Goal: Check status: Check status

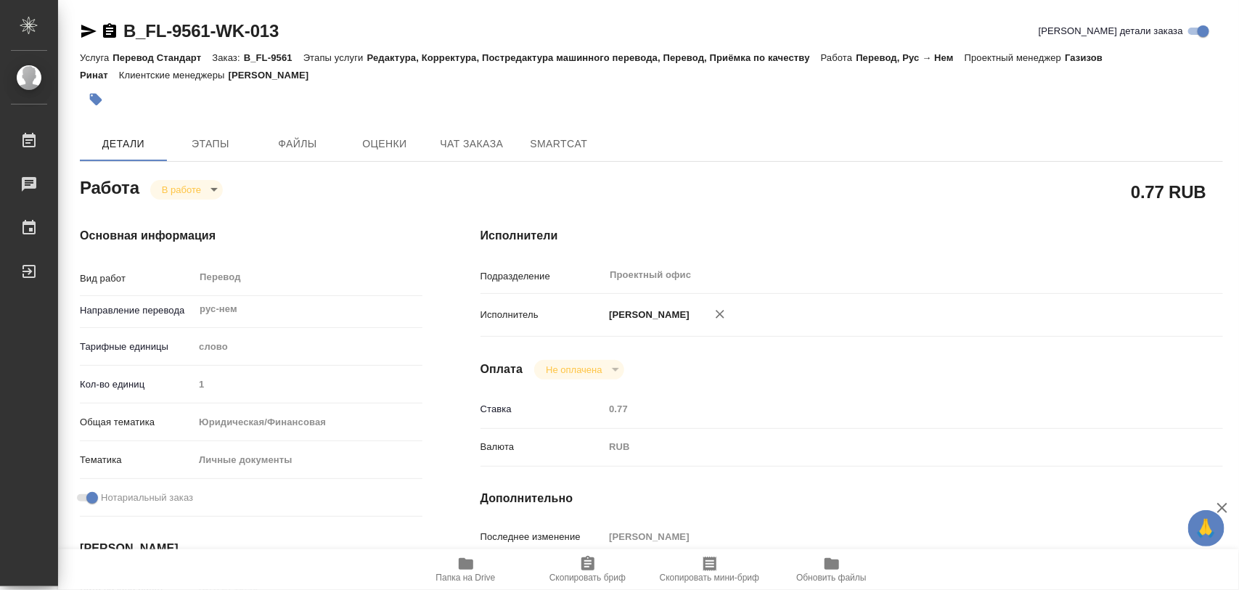
click at [222, 146] on span "Этапы" at bounding box center [211, 144] width 70 height 18
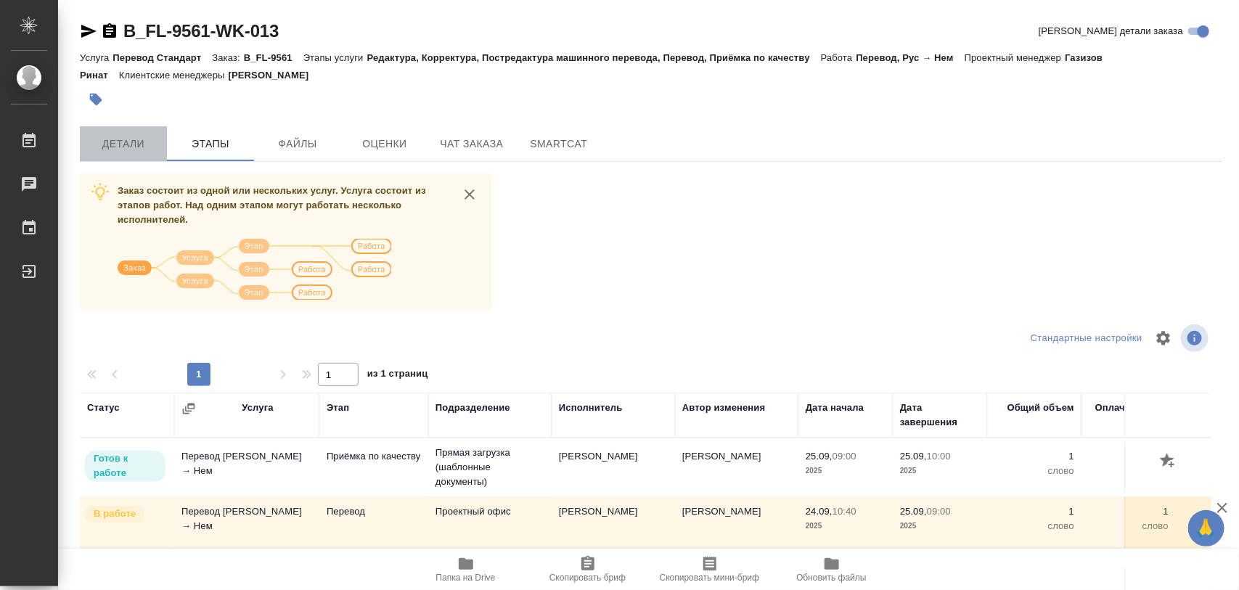
click at [126, 129] on button "Детали" at bounding box center [123, 143] width 87 height 35
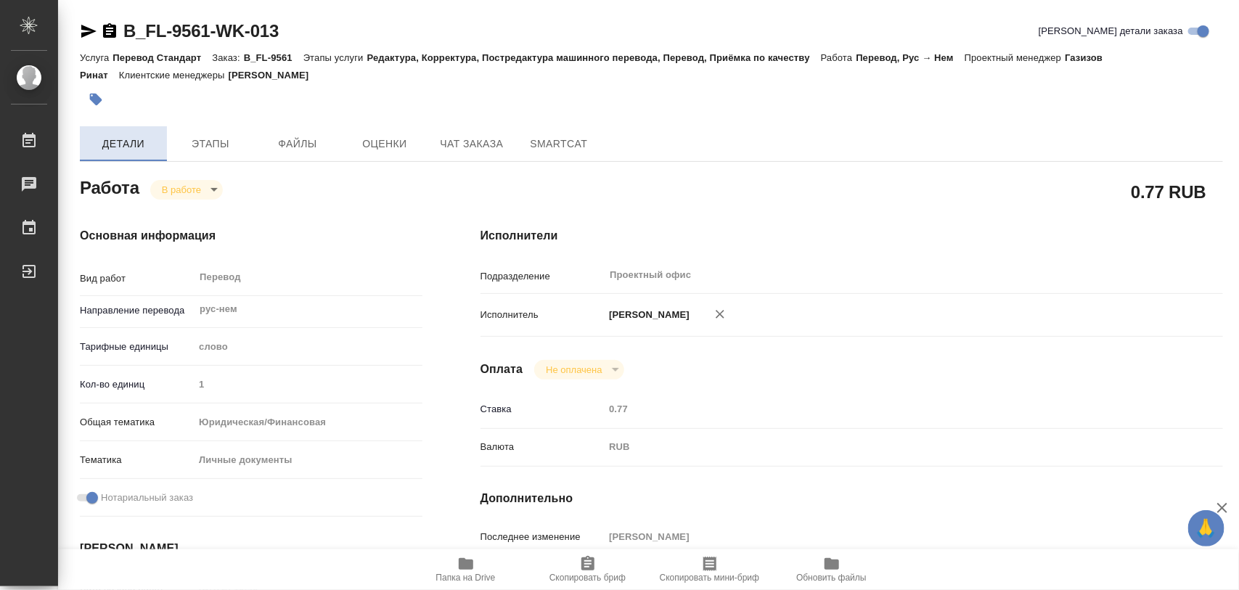
type textarea "x"
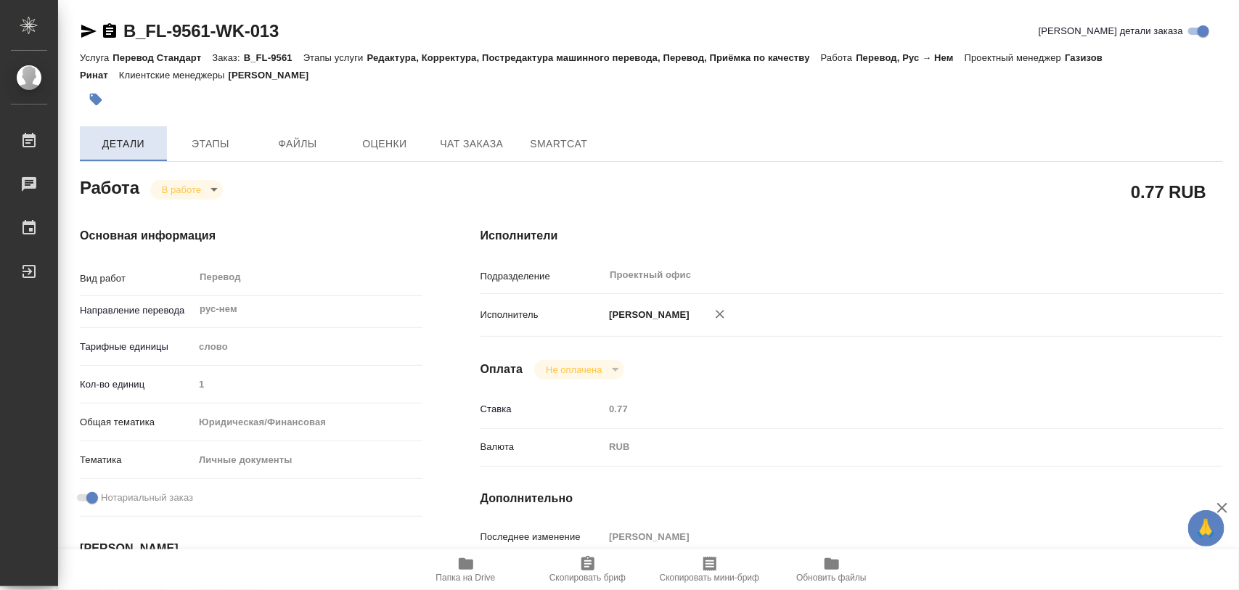
type textarea "x"
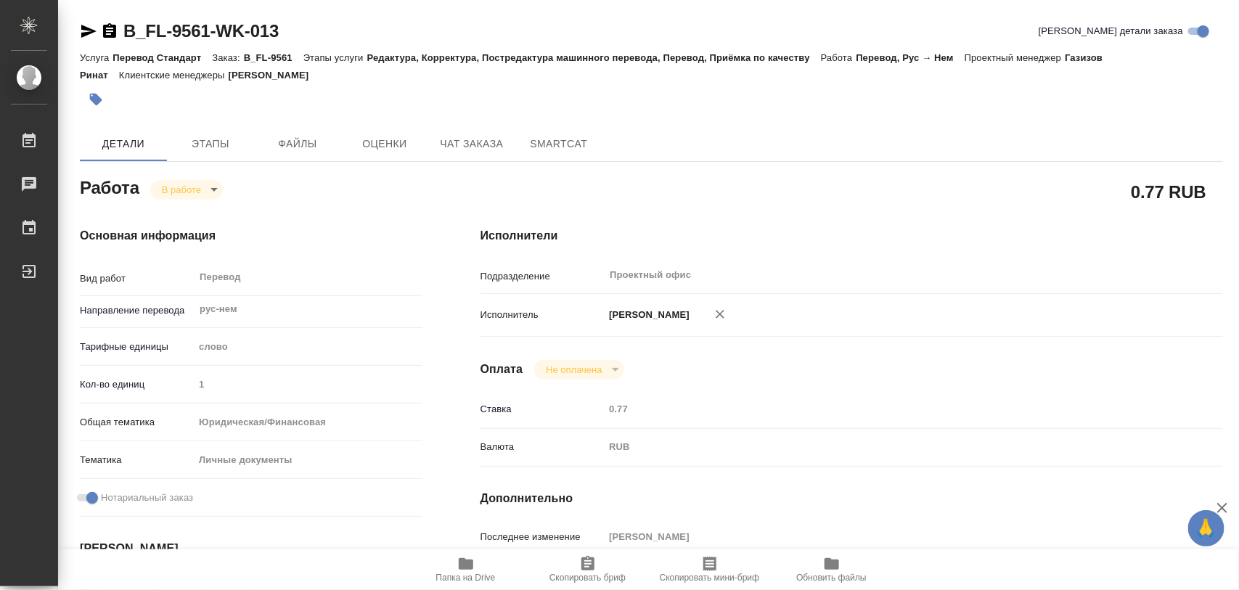
type textarea "x"
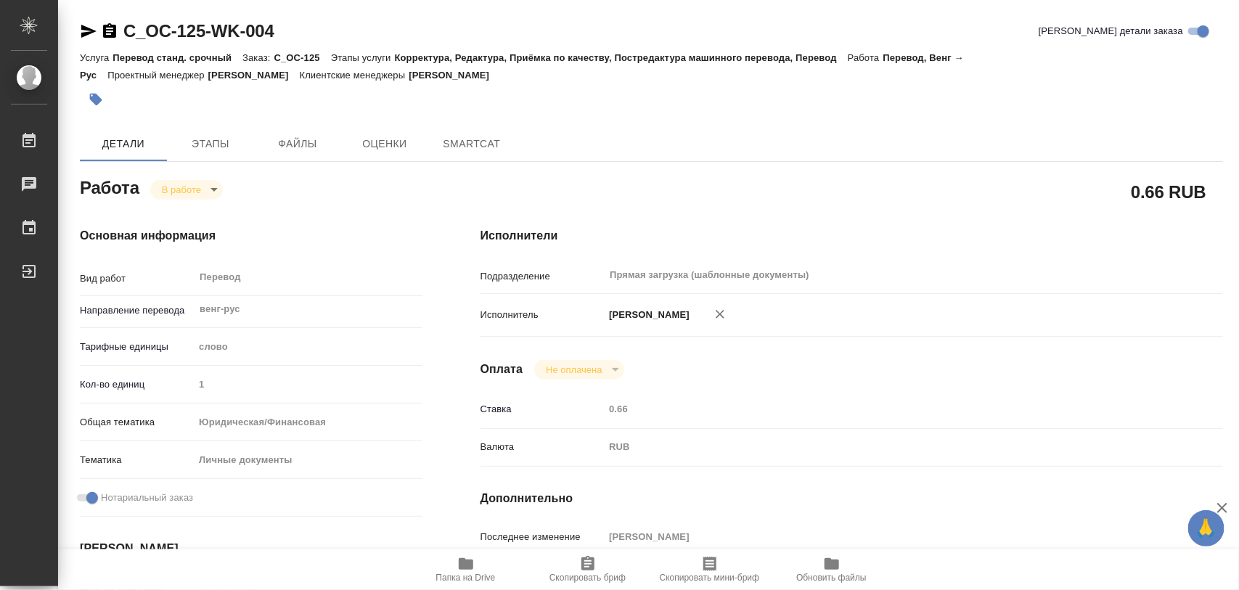
type textarea "x"
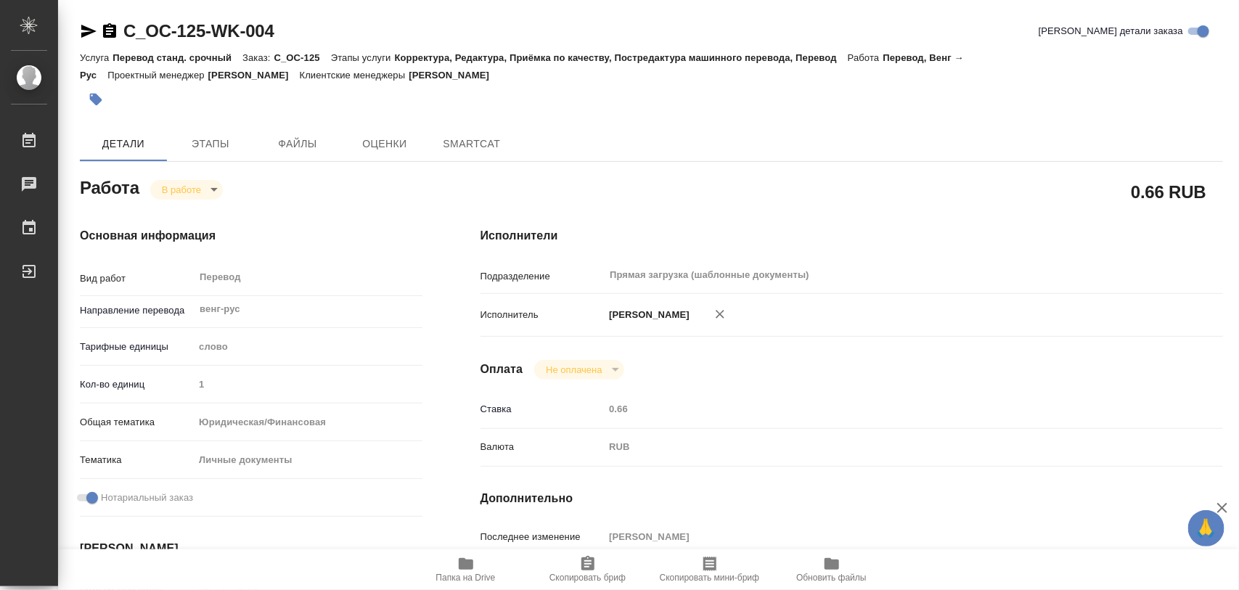
type textarea "x"
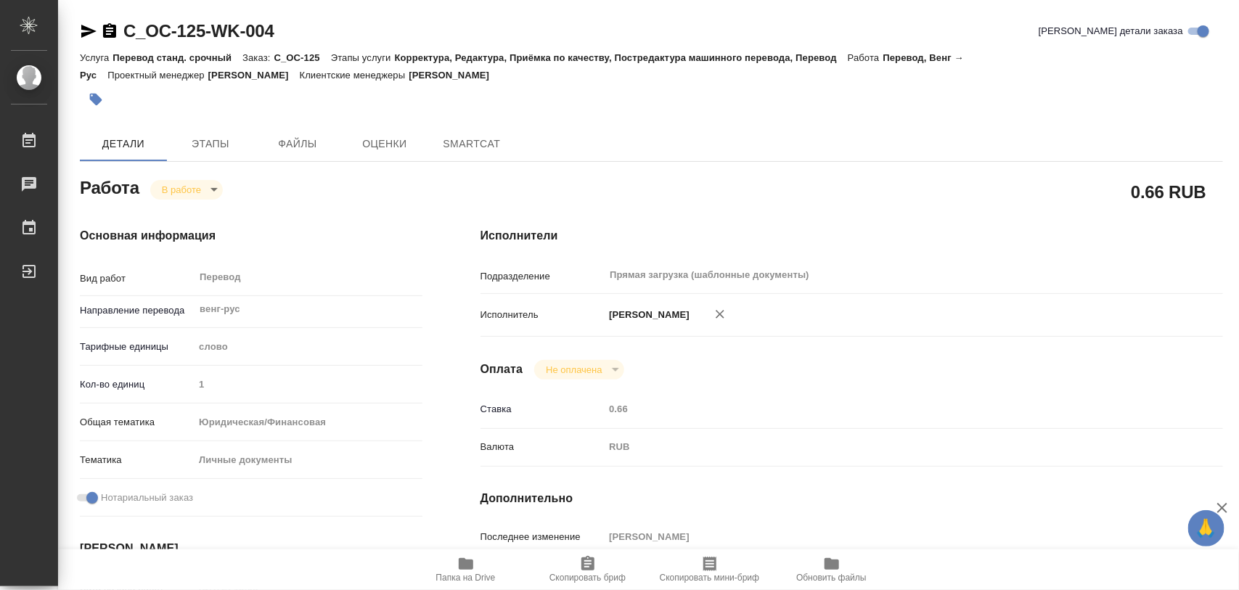
type textarea "x"
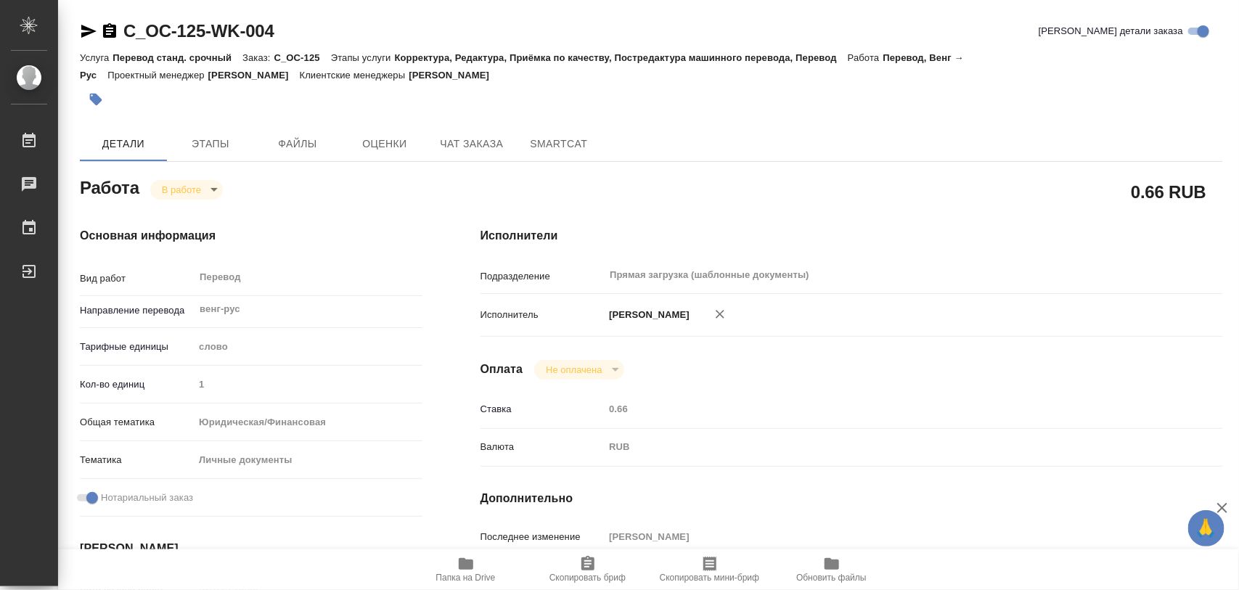
type textarea "x"
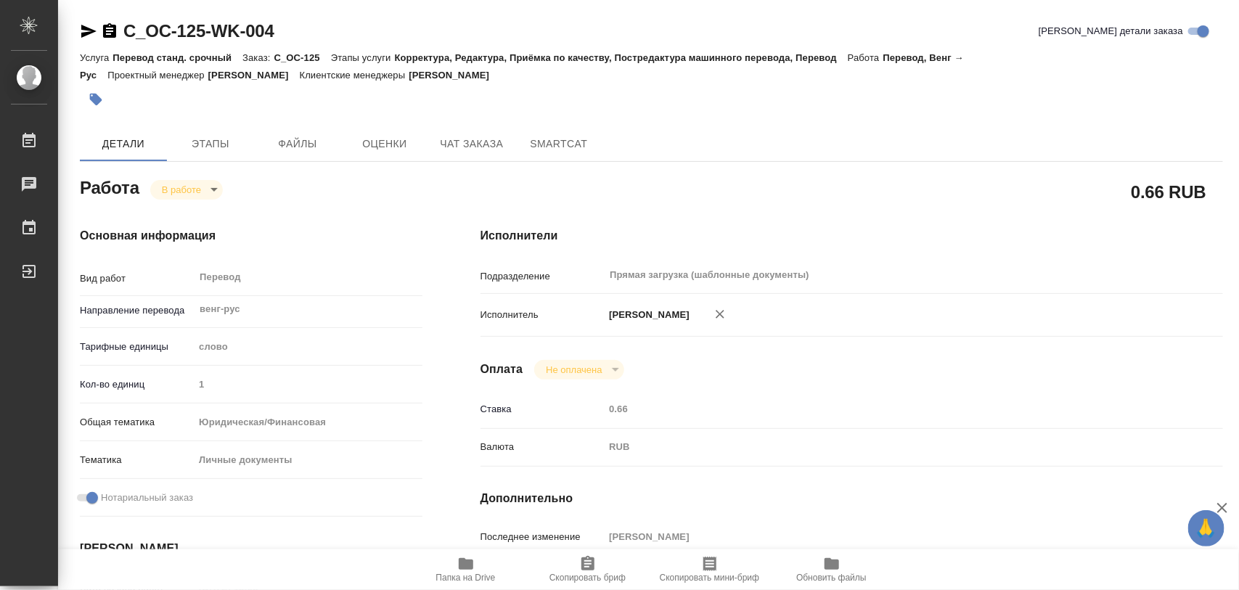
type textarea "x"
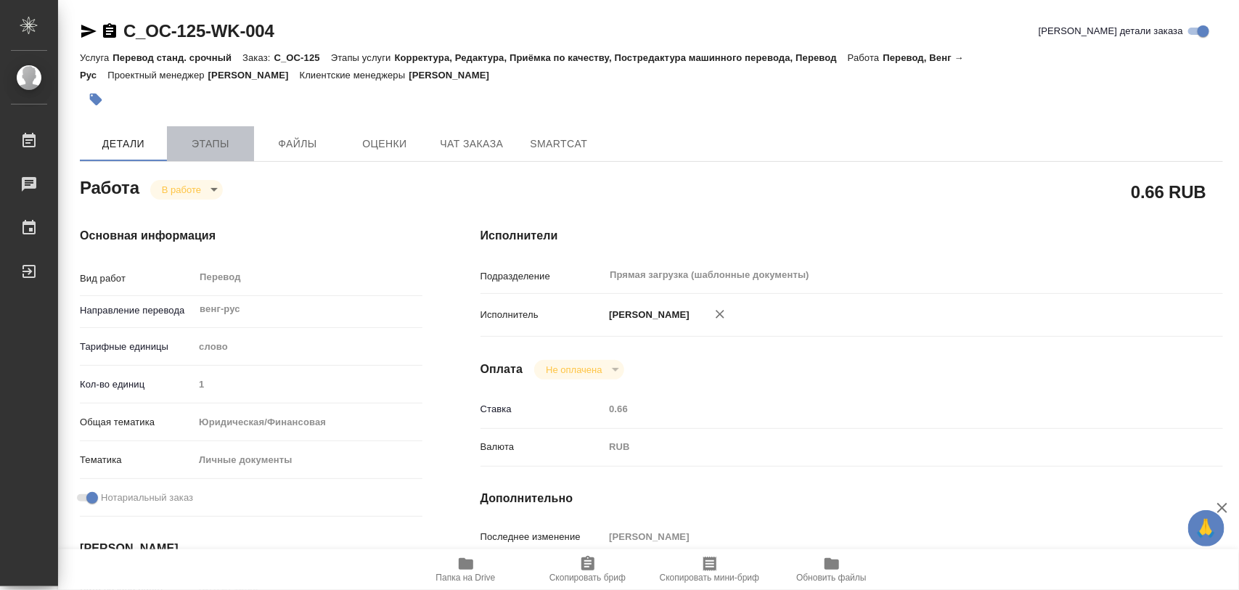
click at [207, 136] on span "Этапы" at bounding box center [211, 144] width 70 height 18
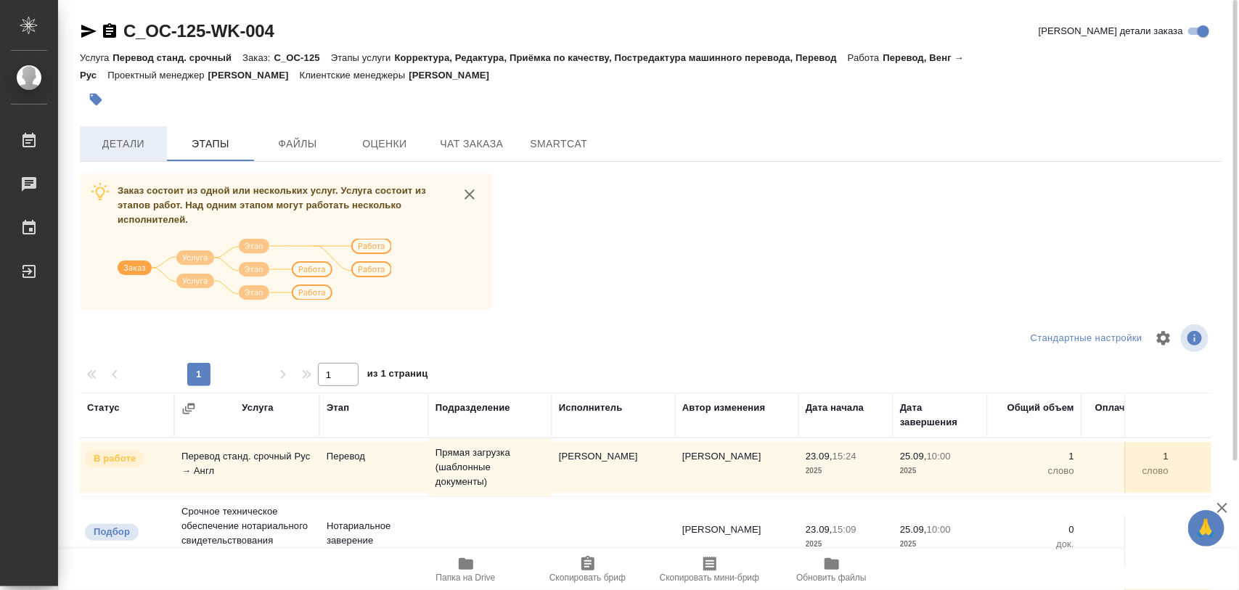
click at [134, 136] on span "Детали" at bounding box center [124, 144] width 70 height 18
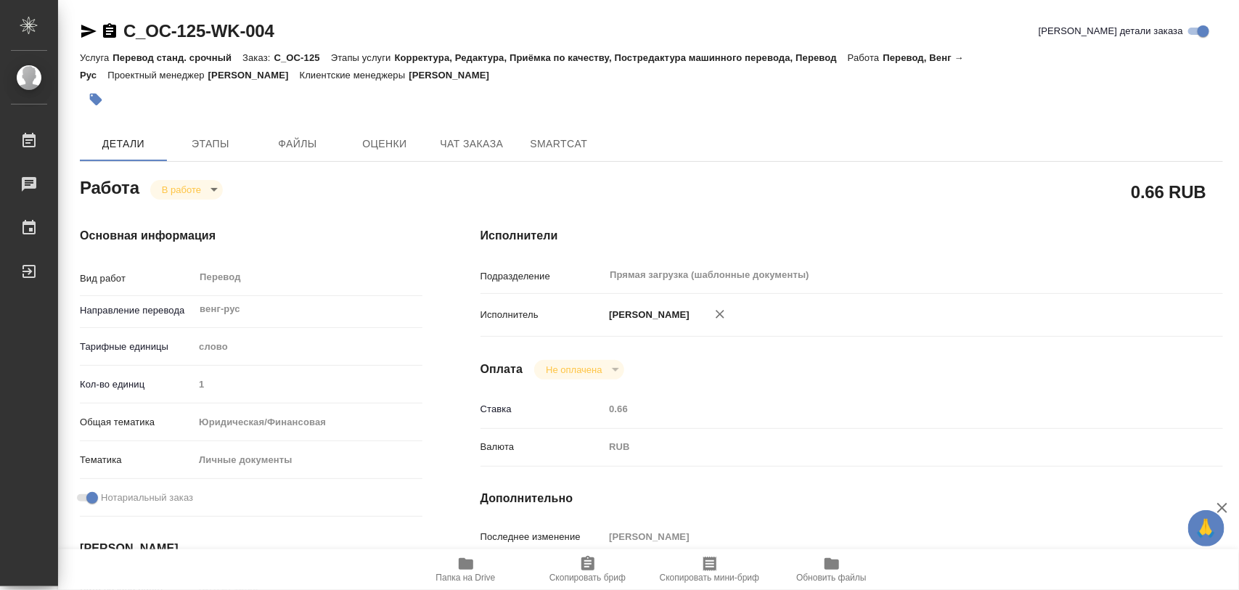
type textarea "x"
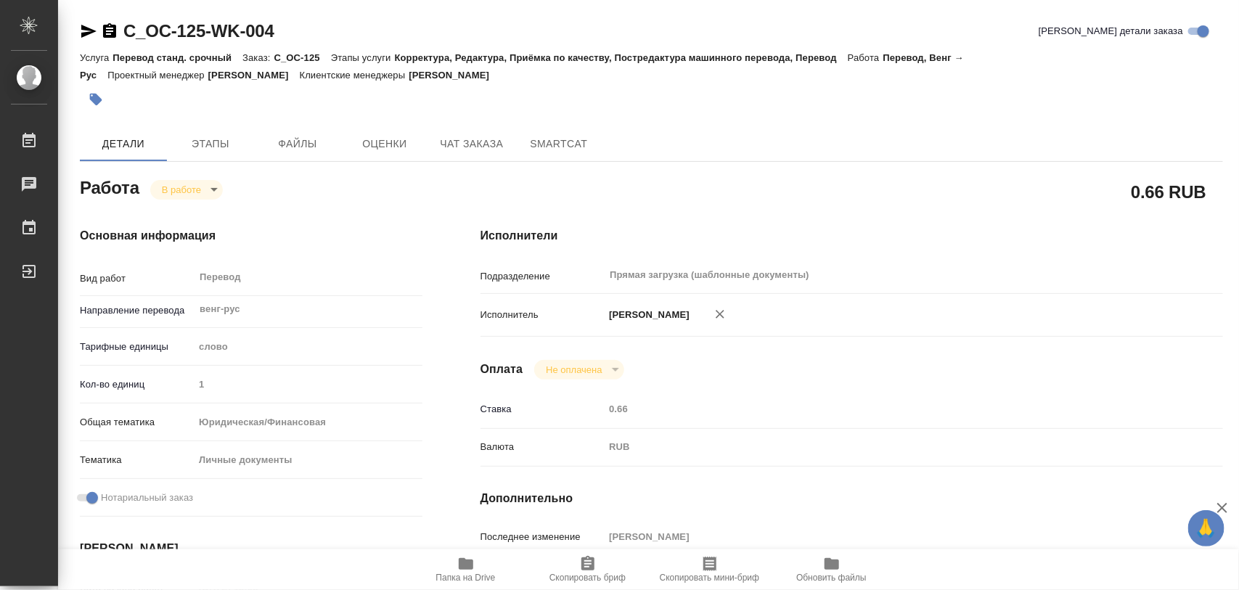
type textarea "x"
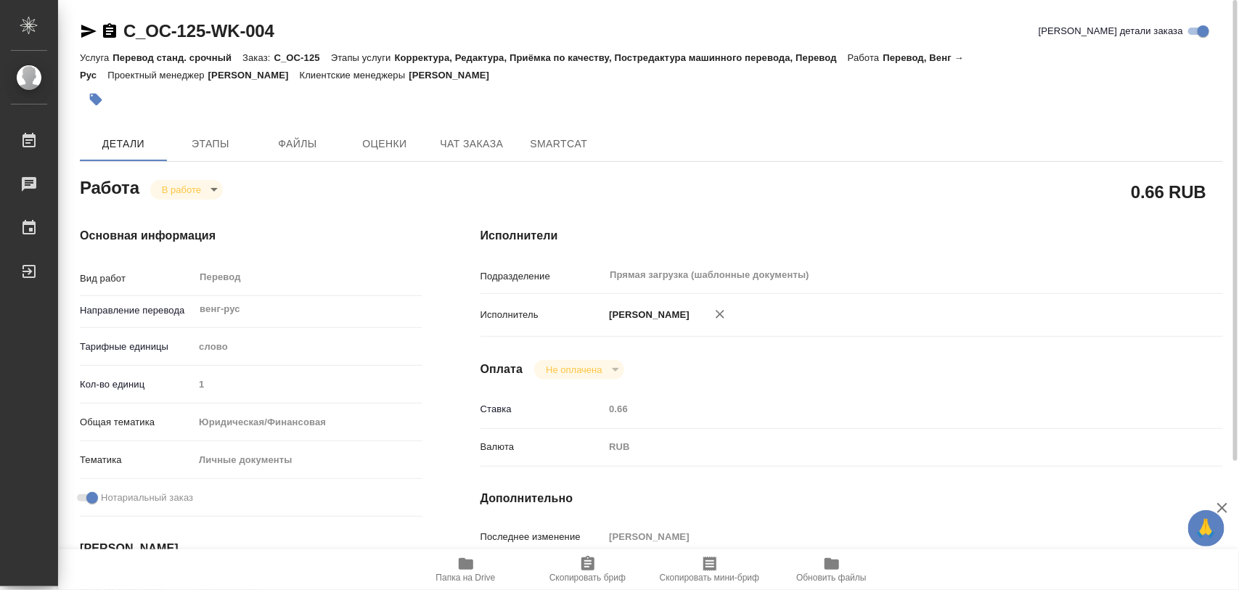
type textarea "x"
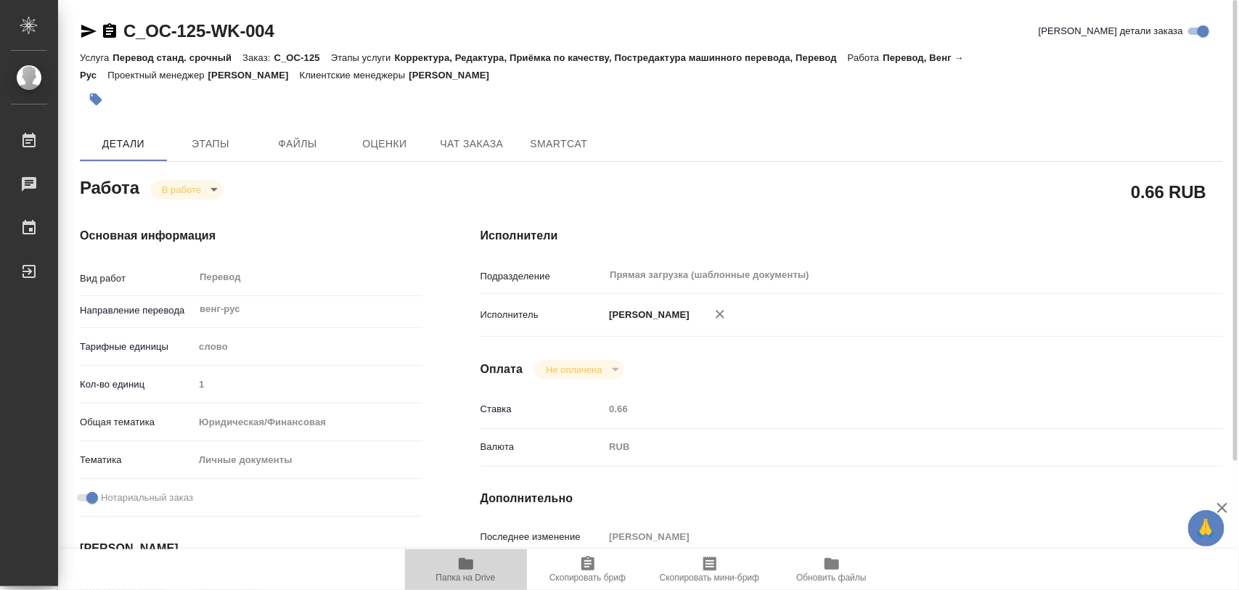
click at [473, 563] on icon "button" at bounding box center [465, 563] width 17 height 17
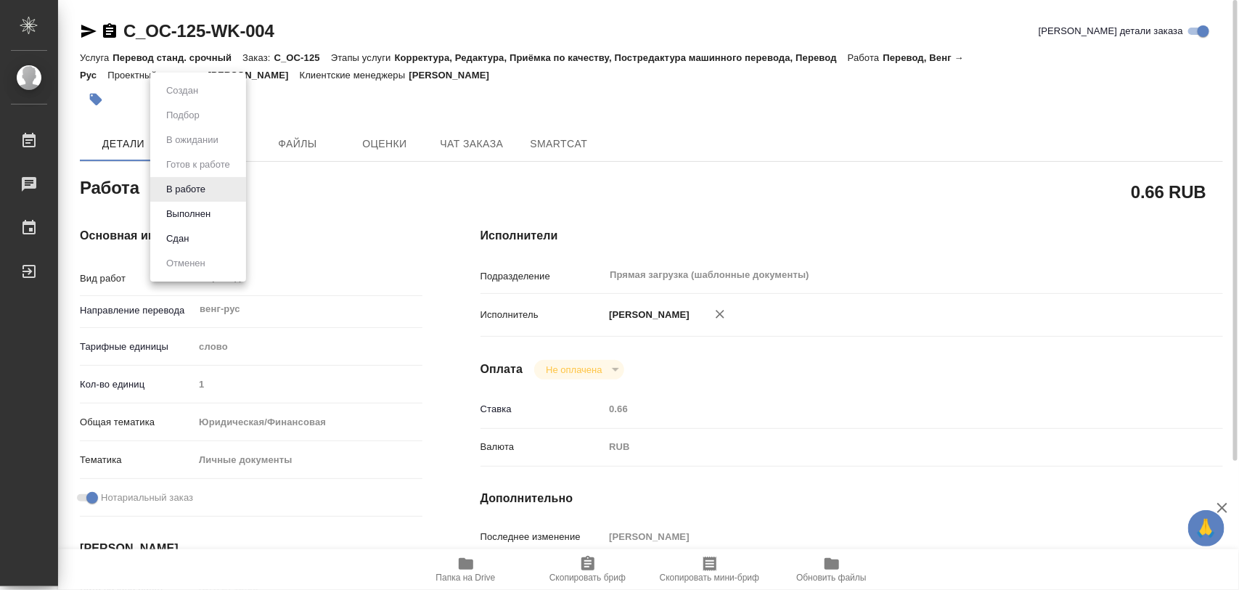
click at [219, 187] on body "🙏 .cls-1 fill:#fff; AWATERA Iglakov Maksim Работы 0 Чаты График Выйти C_OC-125-…" at bounding box center [619, 295] width 1239 height 590
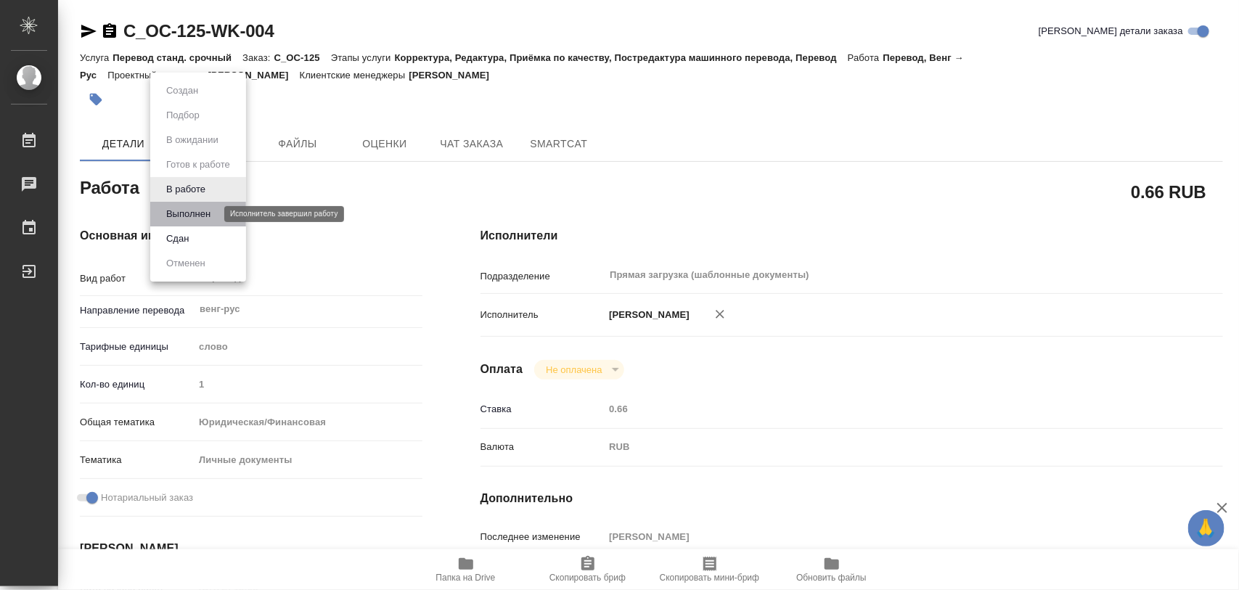
click at [200, 210] on button "Выполнен" at bounding box center [188, 214] width 53 height 16
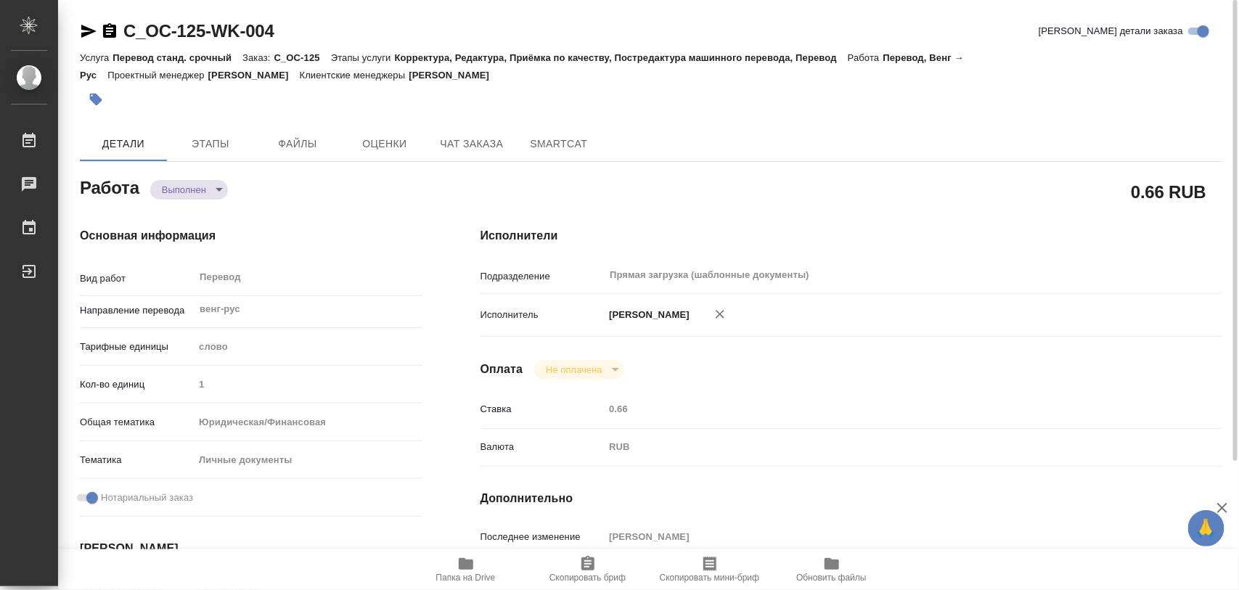
type textarea "x"
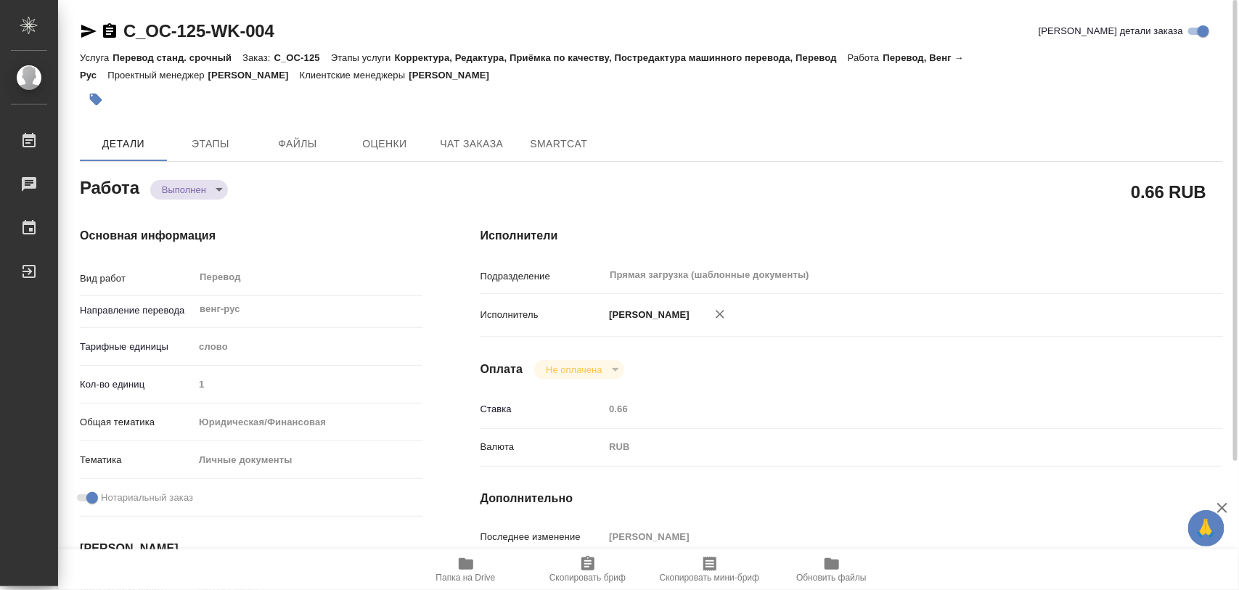
type textarea "x"
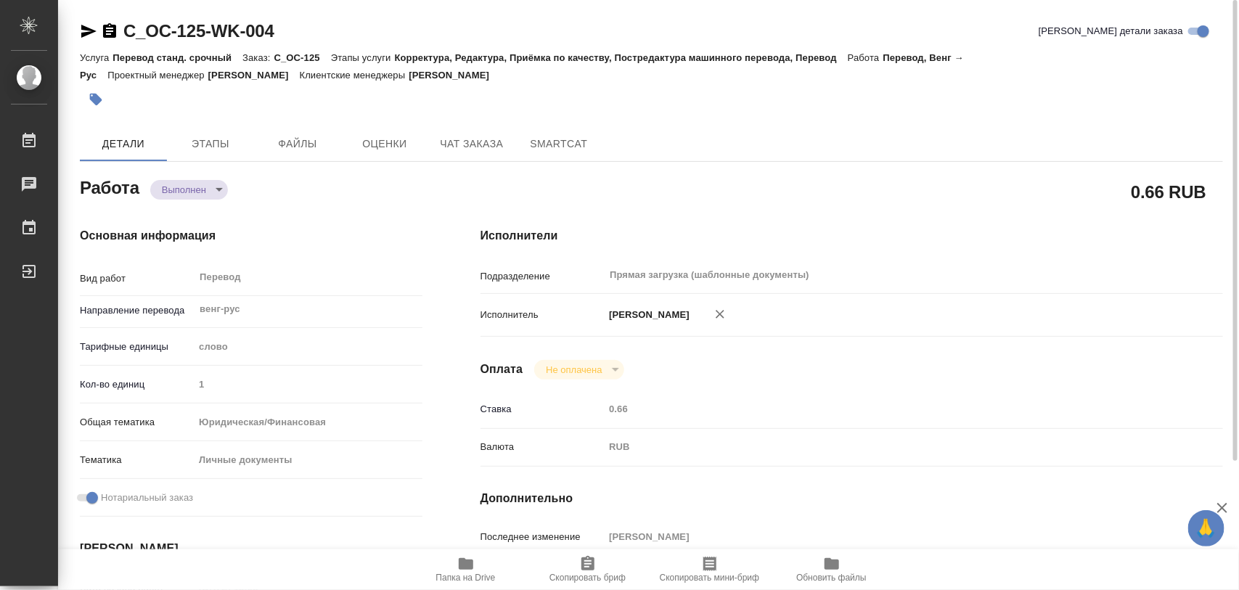
type textarea "x"
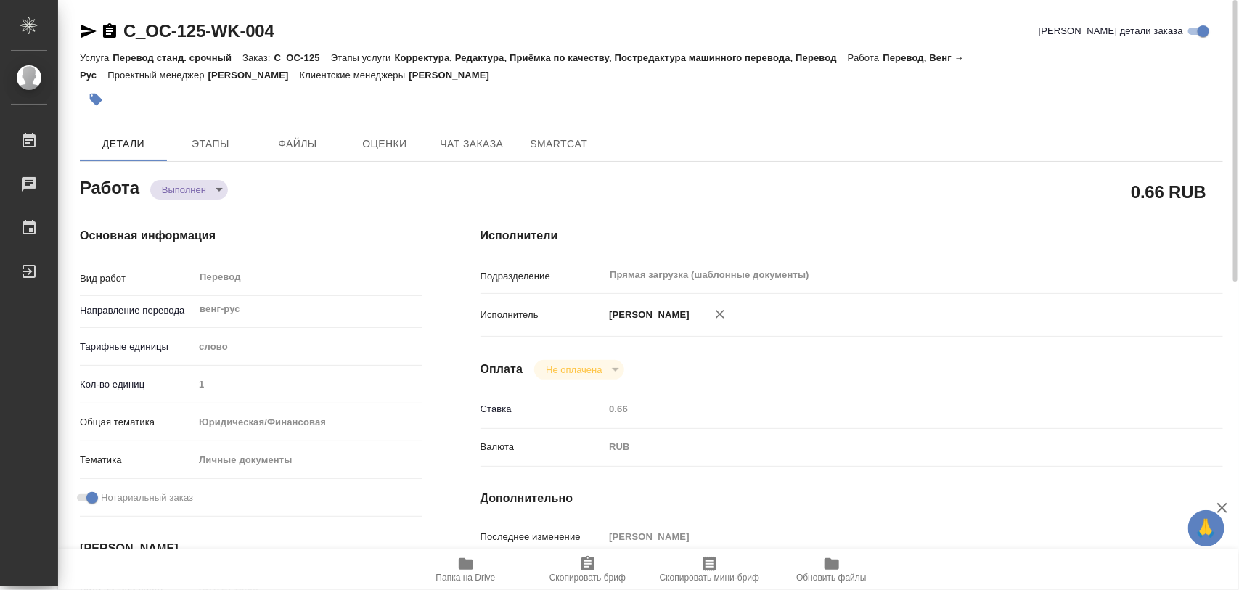
click at [102, 102] on icon "button" at bounding box center [96, 99] width 15 height 15
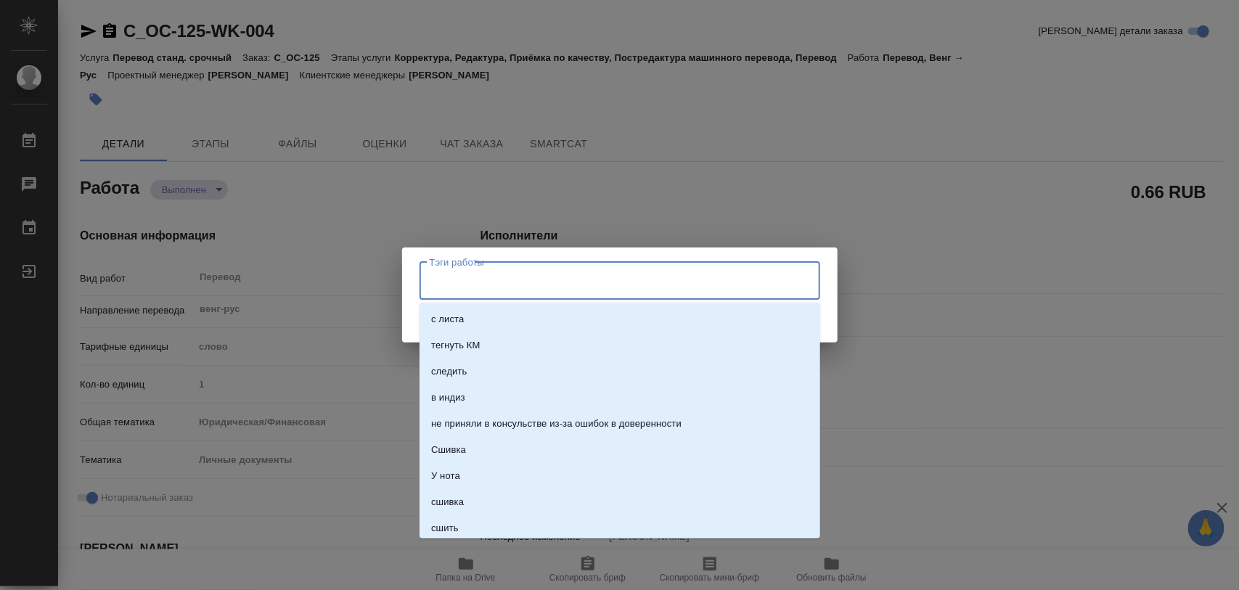
click at [555, 285] on input "Тэги работы" at bounding box center [606, 281] width 360 height 25
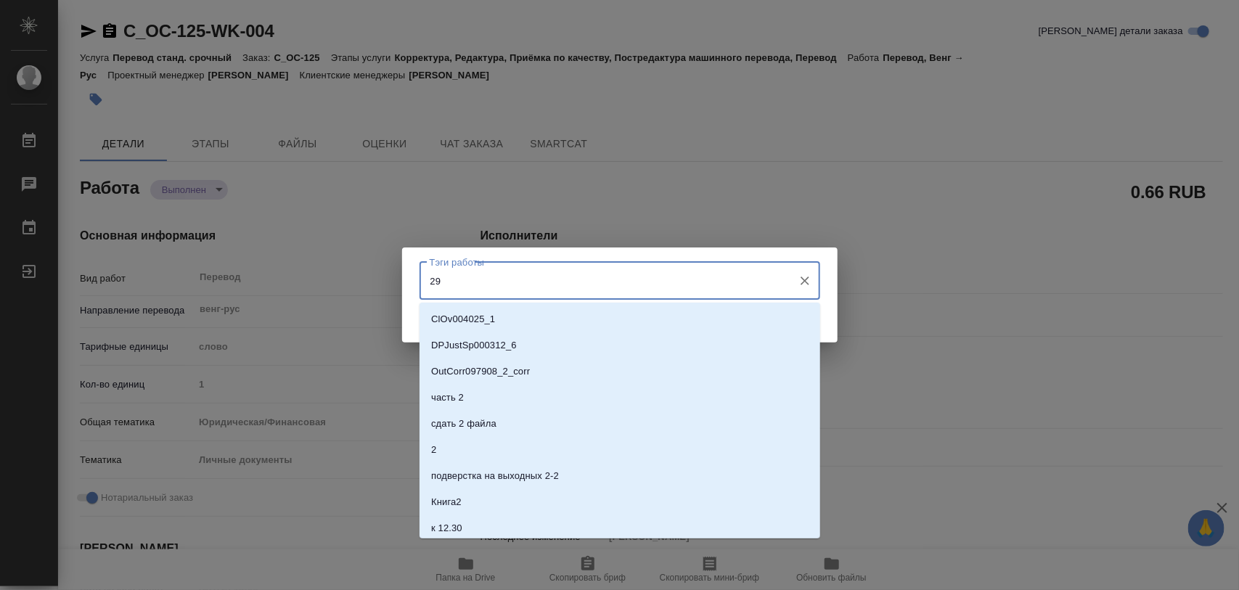
type input "299"
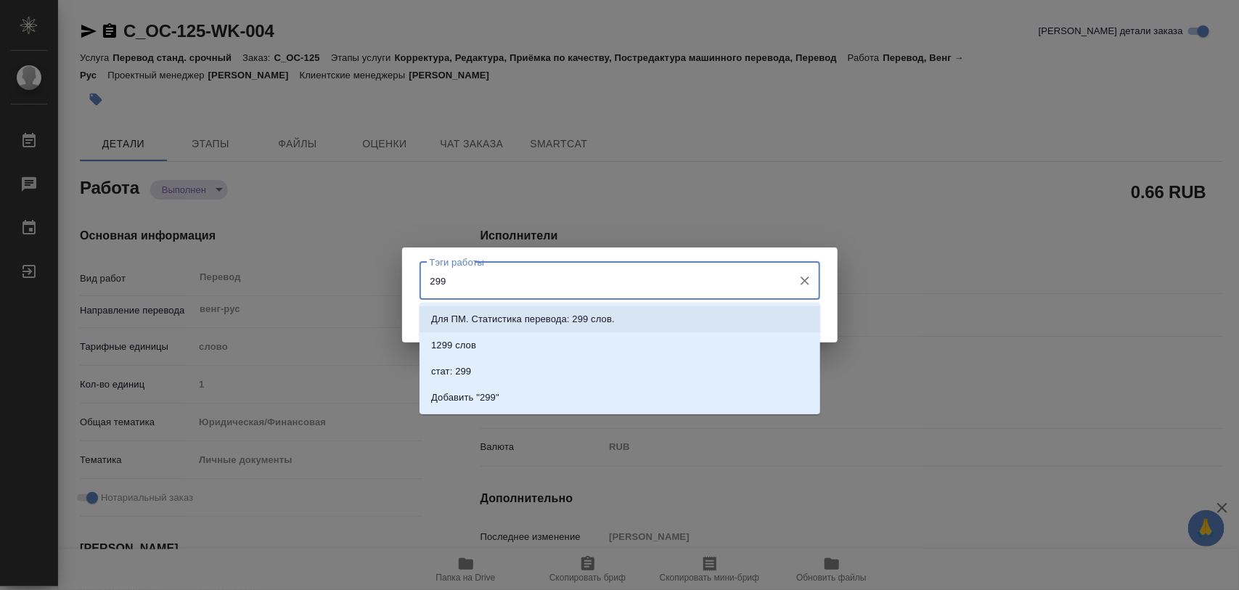
click at [557, 322] on p "Для ПМ. Статистика перевода: 299 слов." at bounding box center [523, 319] width 184 height 15
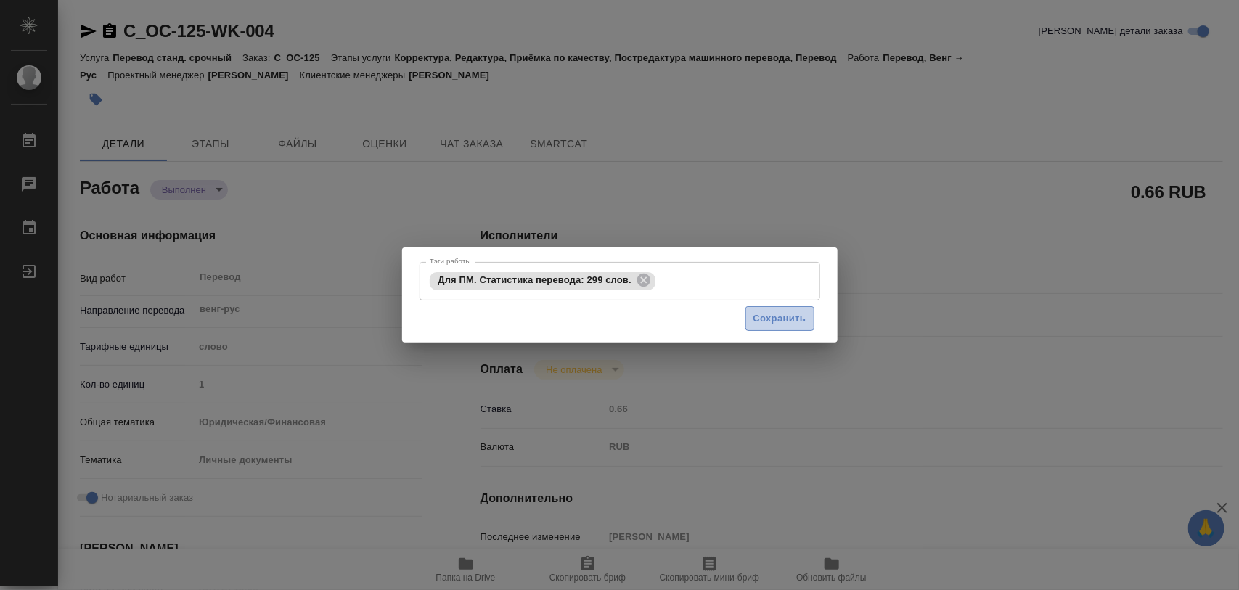
click at [786, 320] on span "Сохранить" at bounding box center [779, 319] width 53 height 17
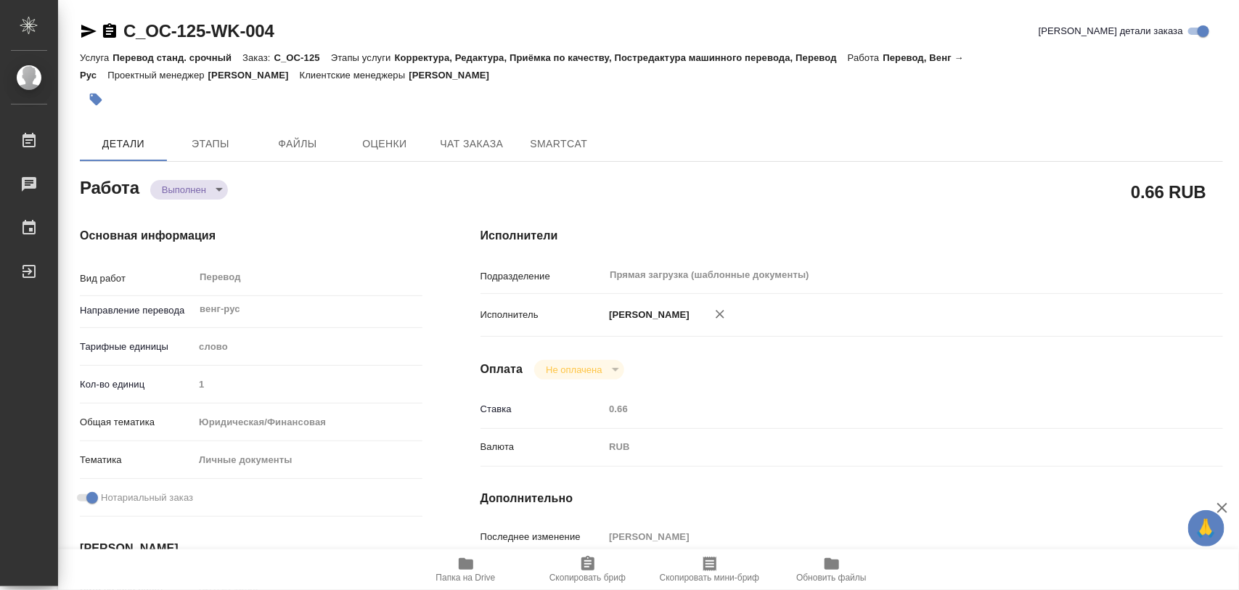
type input "completed"
type textarea "Перевод"
type textarea "x"
type input "венг-рус"
type input "5a8b1489cc6b4906c91bfd90"
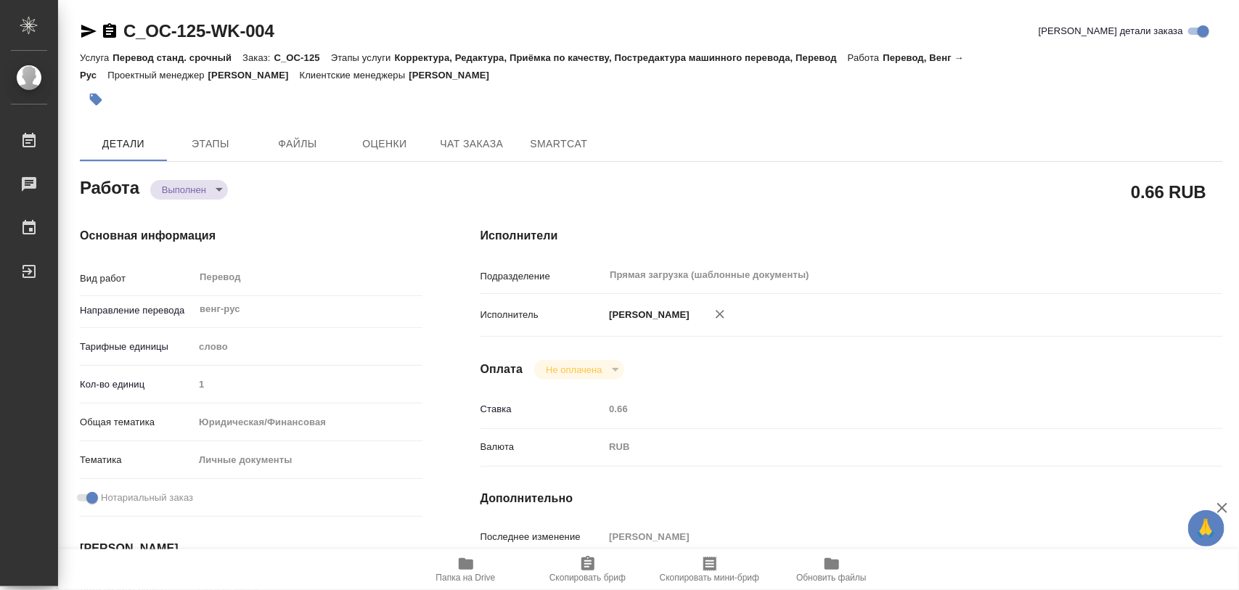
type input "1"
type input "yr-fn"
type input "5a8b8b956a9677013d343cfe"
checkbox input "true"
type input "23.09.2025 15:08"
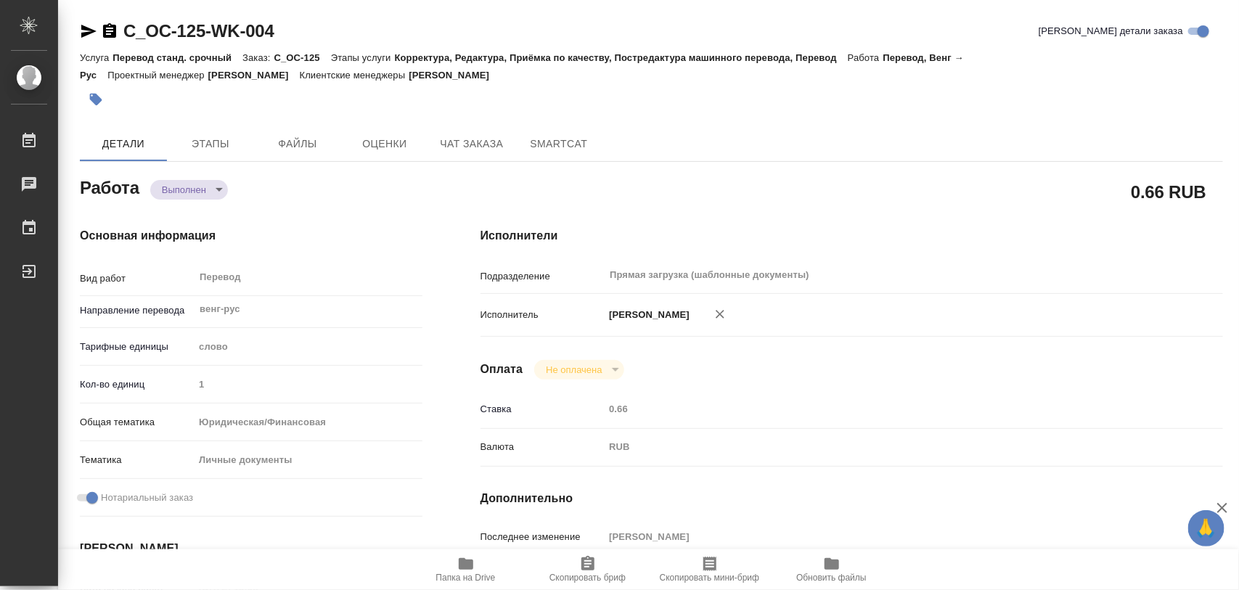
type input "23.09.2025 16:53"
type input "24.09.2025 15:00"
type input "24.09.2025 14:58"
type input "[DATE] 10:00"
type input "Прямая загрузка (шаблонные документы)"
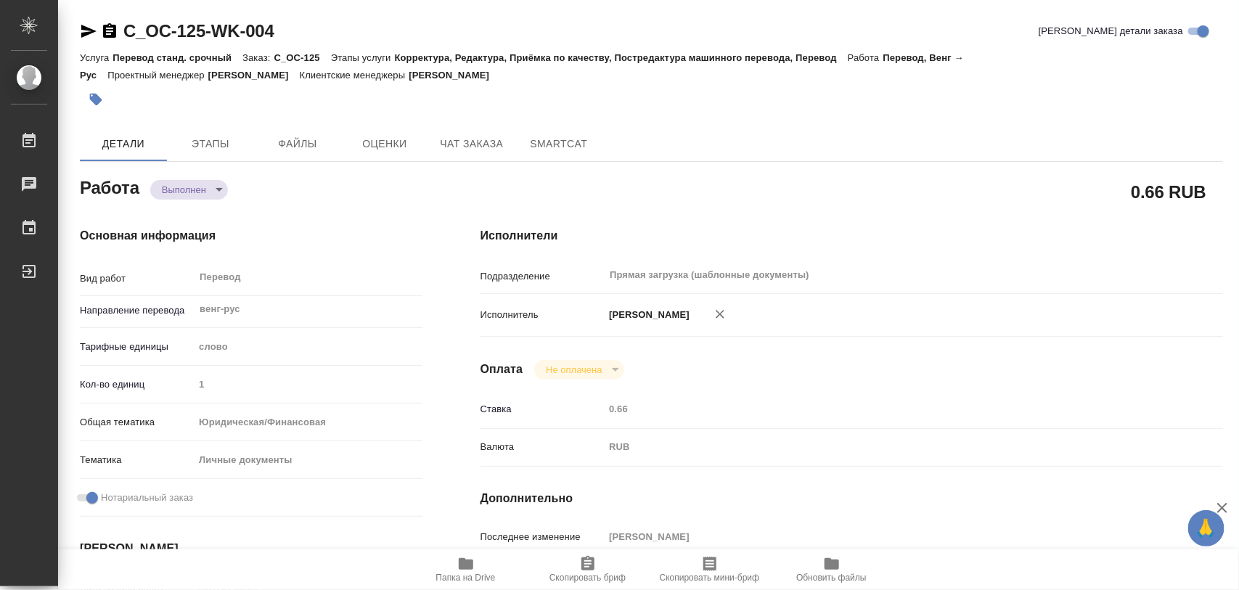
type input "notPayed"
type input "0.66"
type input "RUB"
type input "[PERSON_NAME]"
type textarea "x"
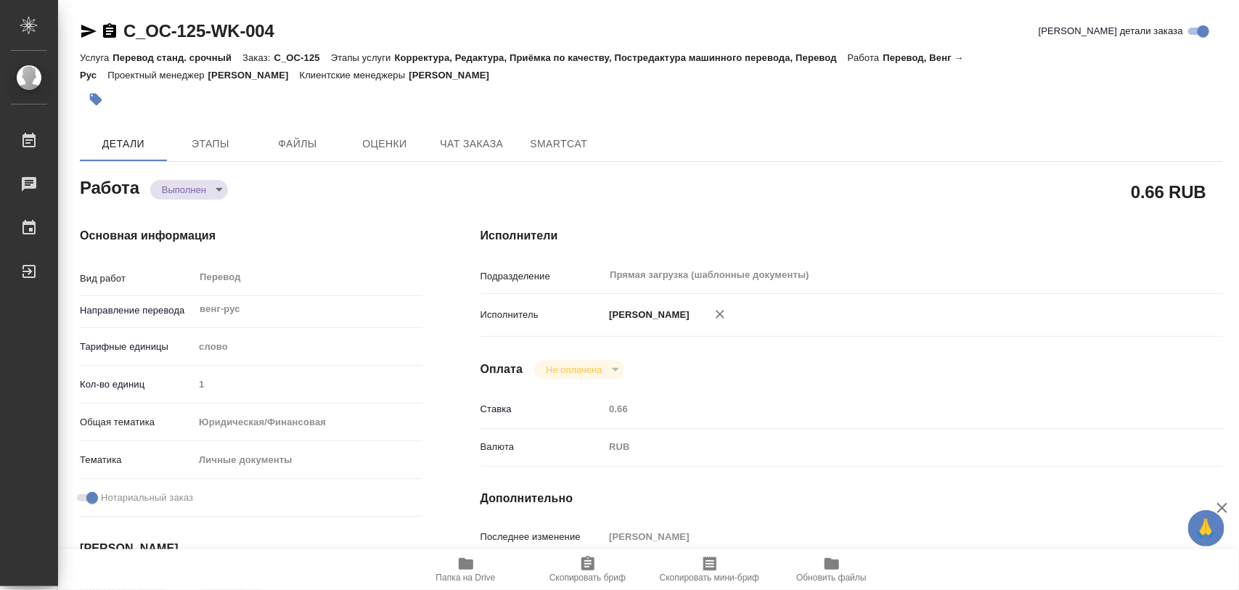
type textarea "/Clients/Omne Capital/Orders/C_OC-125/Translated/C_OC-125-WK-004"
type textarea "x"
type input "C_OC-125"
type input "Перевод станд. срочный"
type input "Корректура, Редактура, Приёмка по качеству, Постредактура машинного перевода, П…"
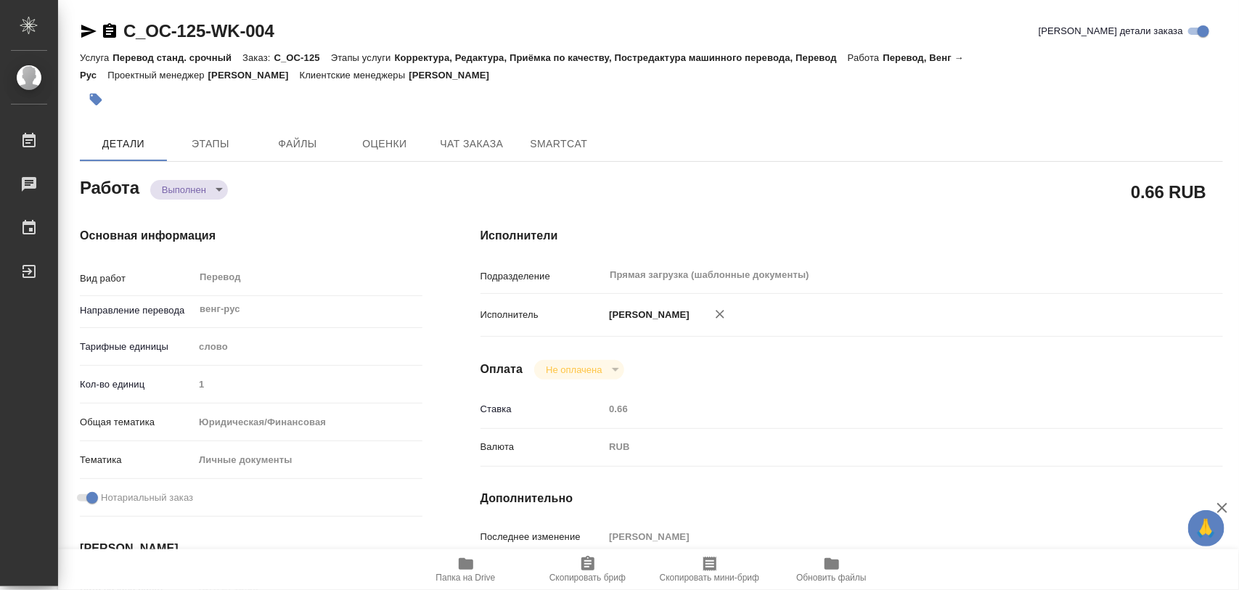
type input "Лямина Надежда"
type input "/Clients/Omne Capital/Orders/C_OC-125"
type textarea "x"
type textarea "нот на русский и на английский"
type textarea "x"
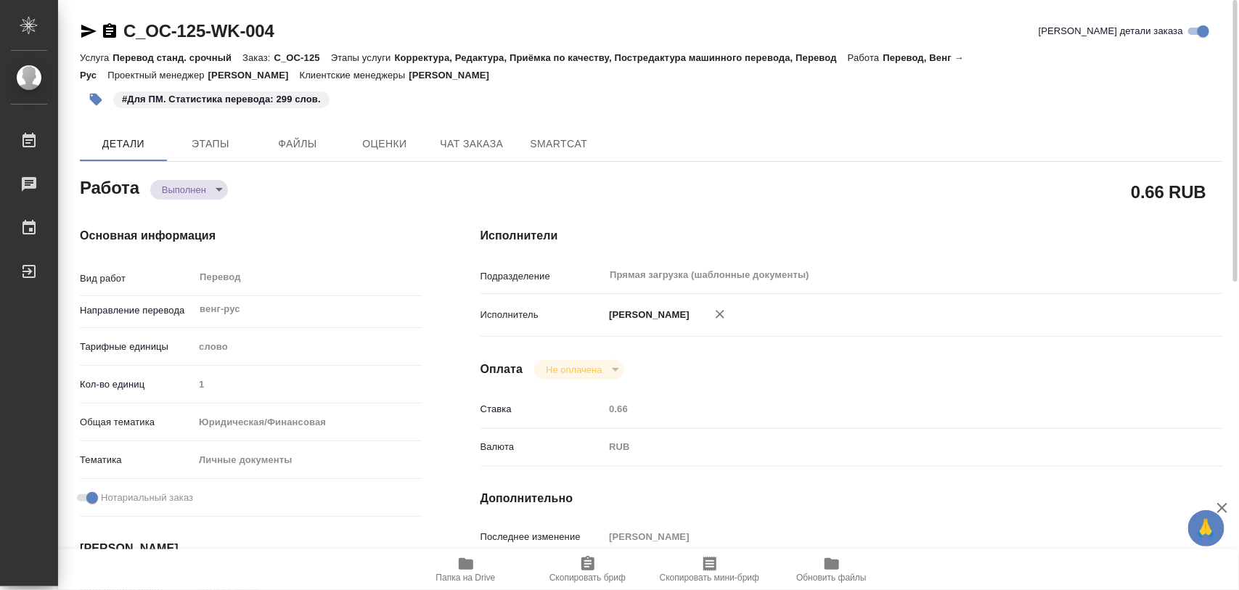
type textarea "x"
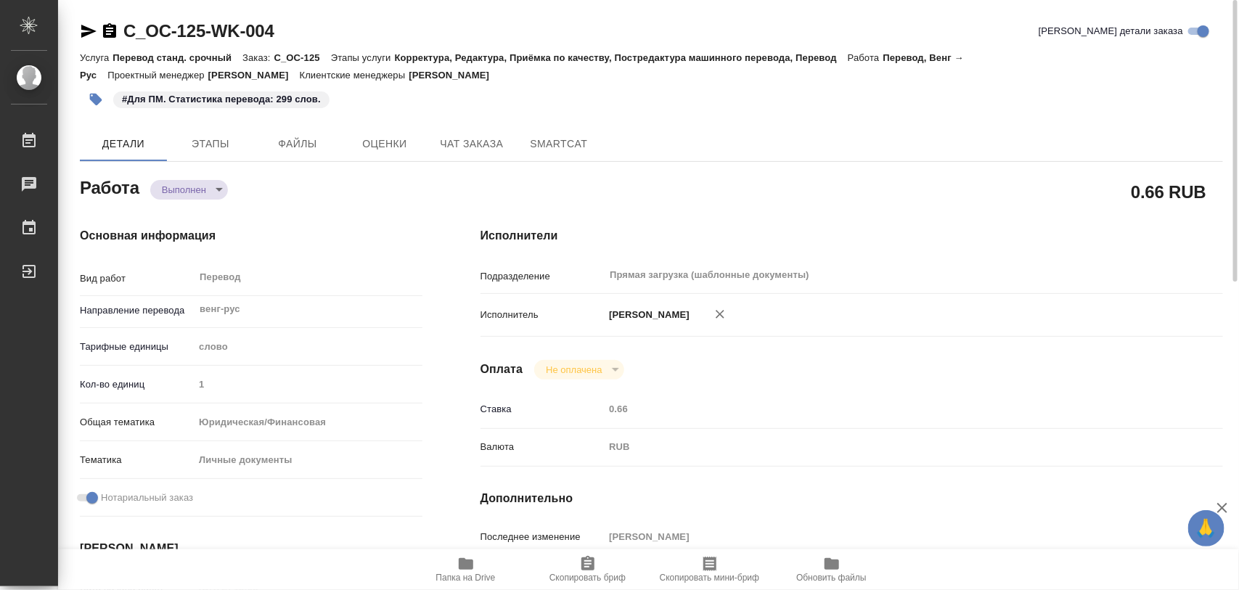
type textarea "x"
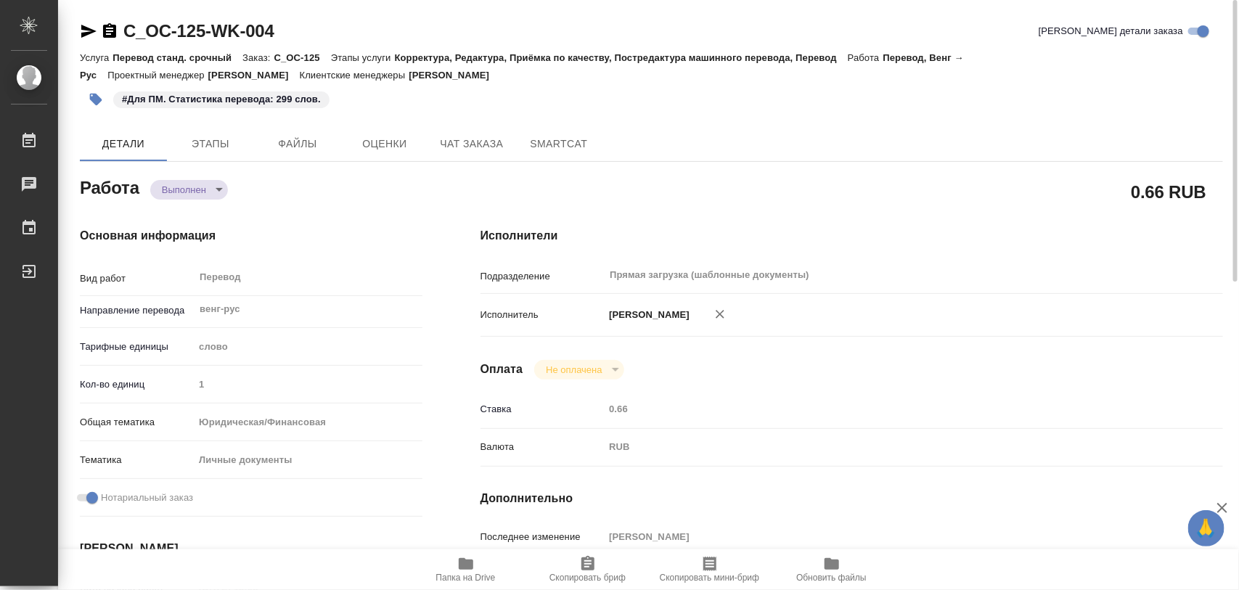
type textarea "x"
